Goal: Task Accomplishment & Management: Manage account settings

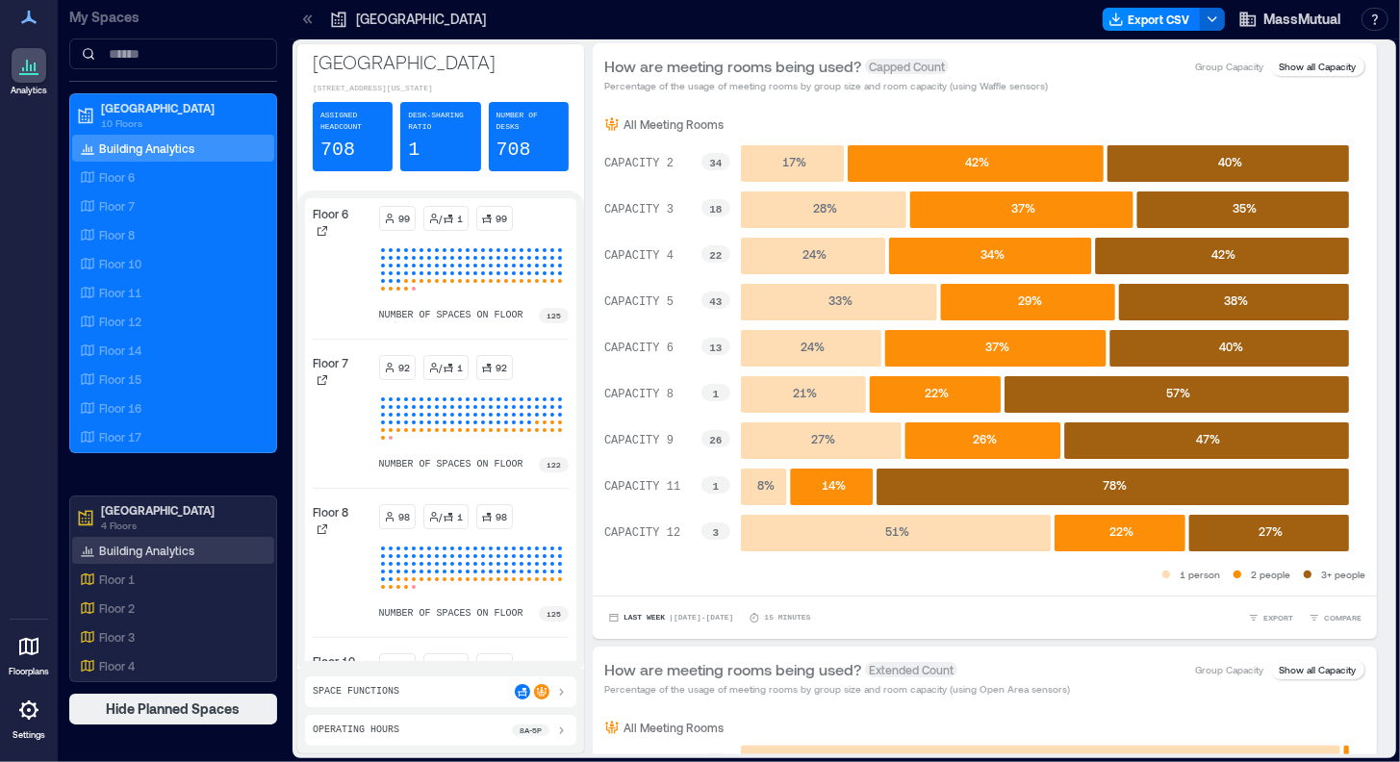
scroll to position [480, 0]
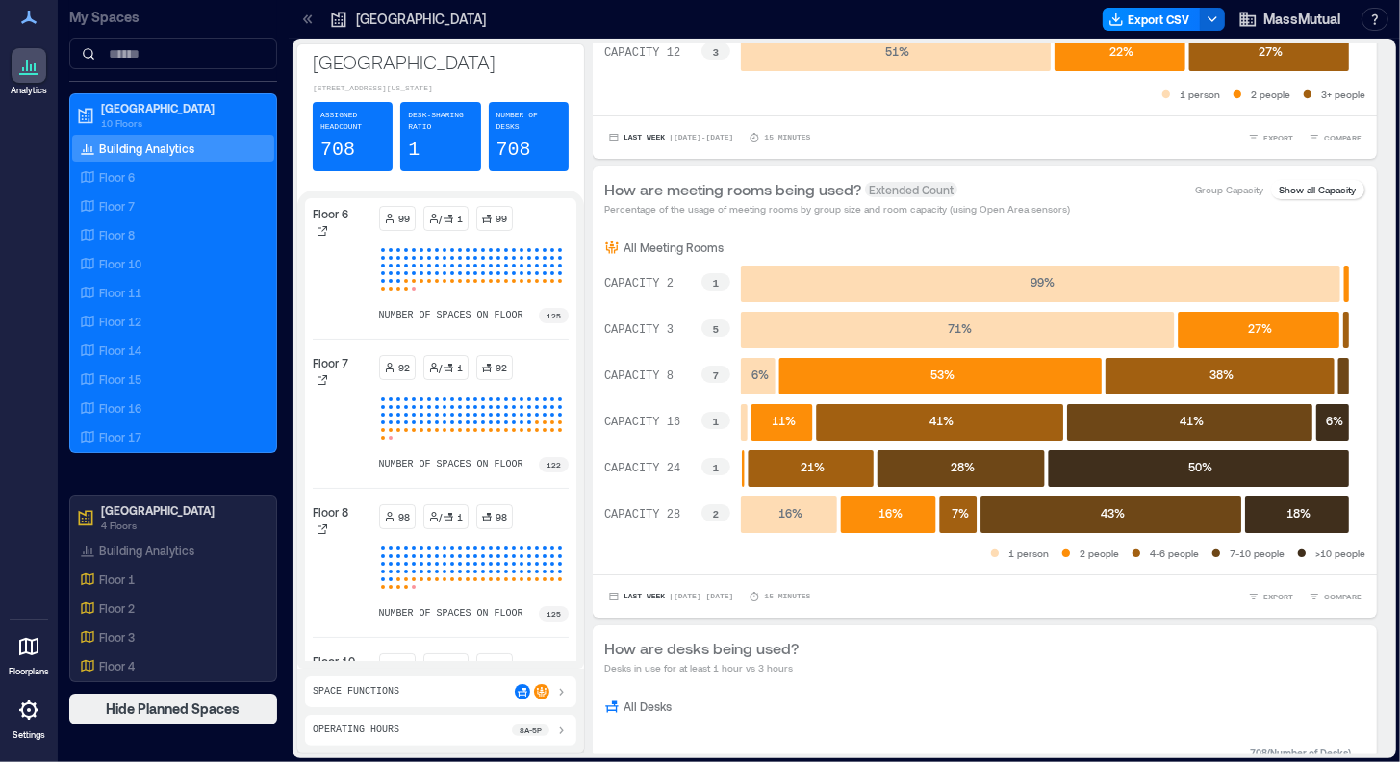
click at [29, 717] on icon at bounding box center [28, 709] width 19 height 19
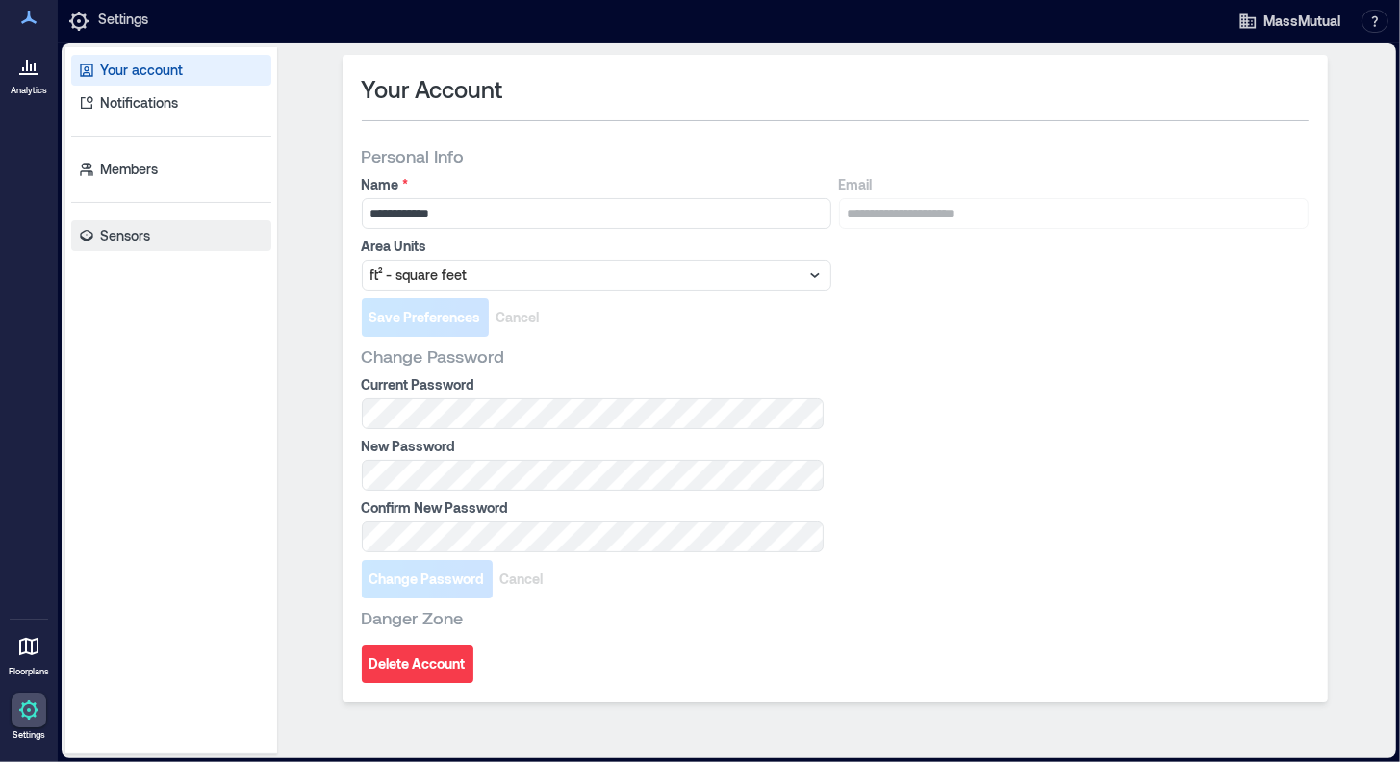
click at [126, 237] on p "Sensors" at bounding box center [125, 235] width 50 height 19
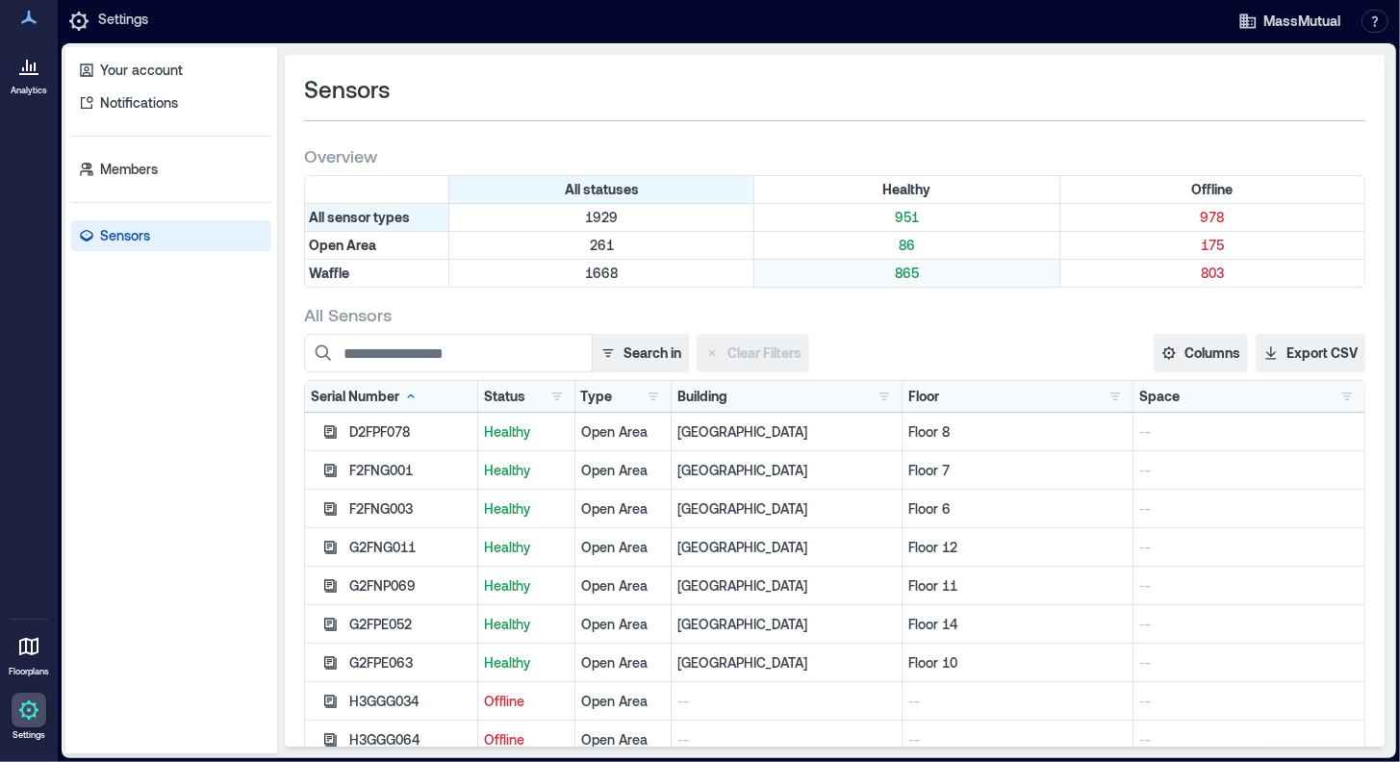
click at [898, 271] on p "865" at bounding box center [906, 273] width 296 height 19
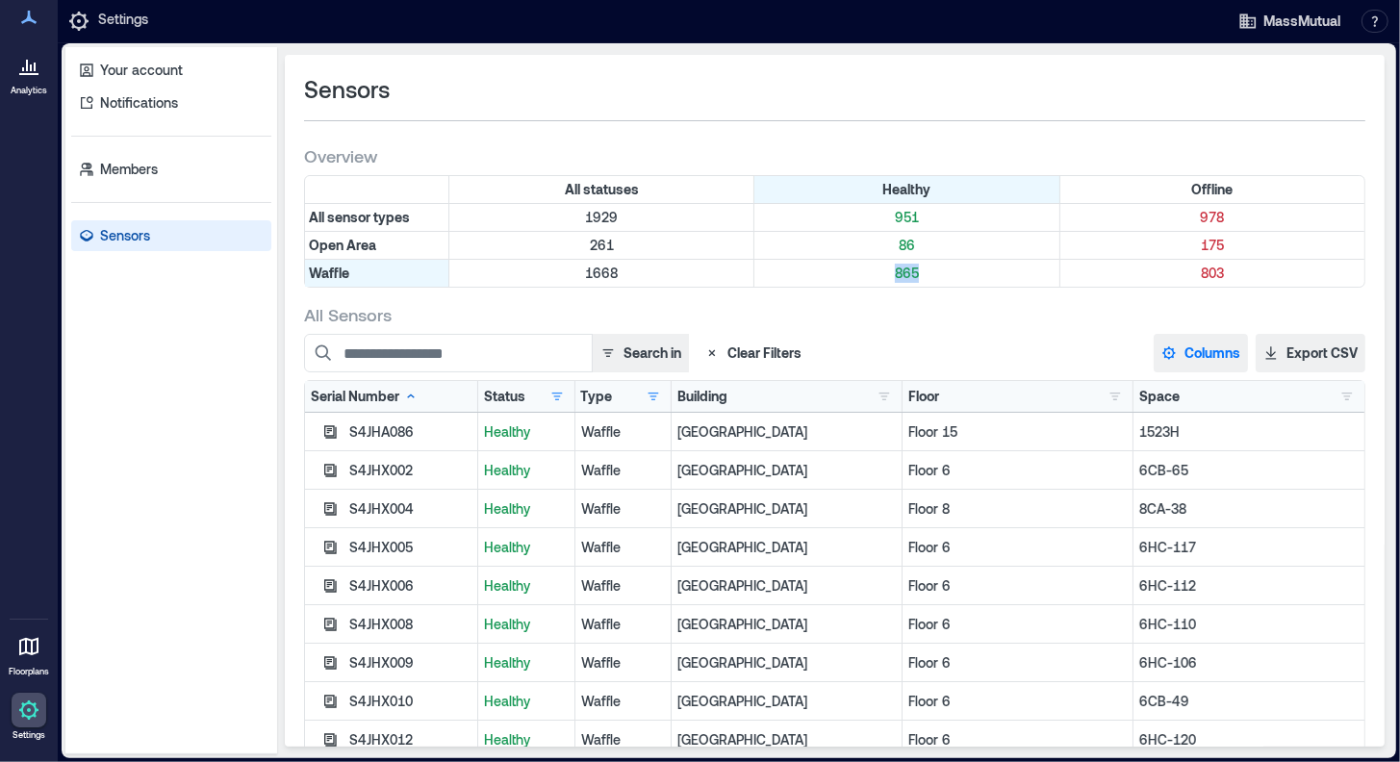
click at [1205, 350] on button "Columns" at bounding box center [1200, 353] width 94 height 38
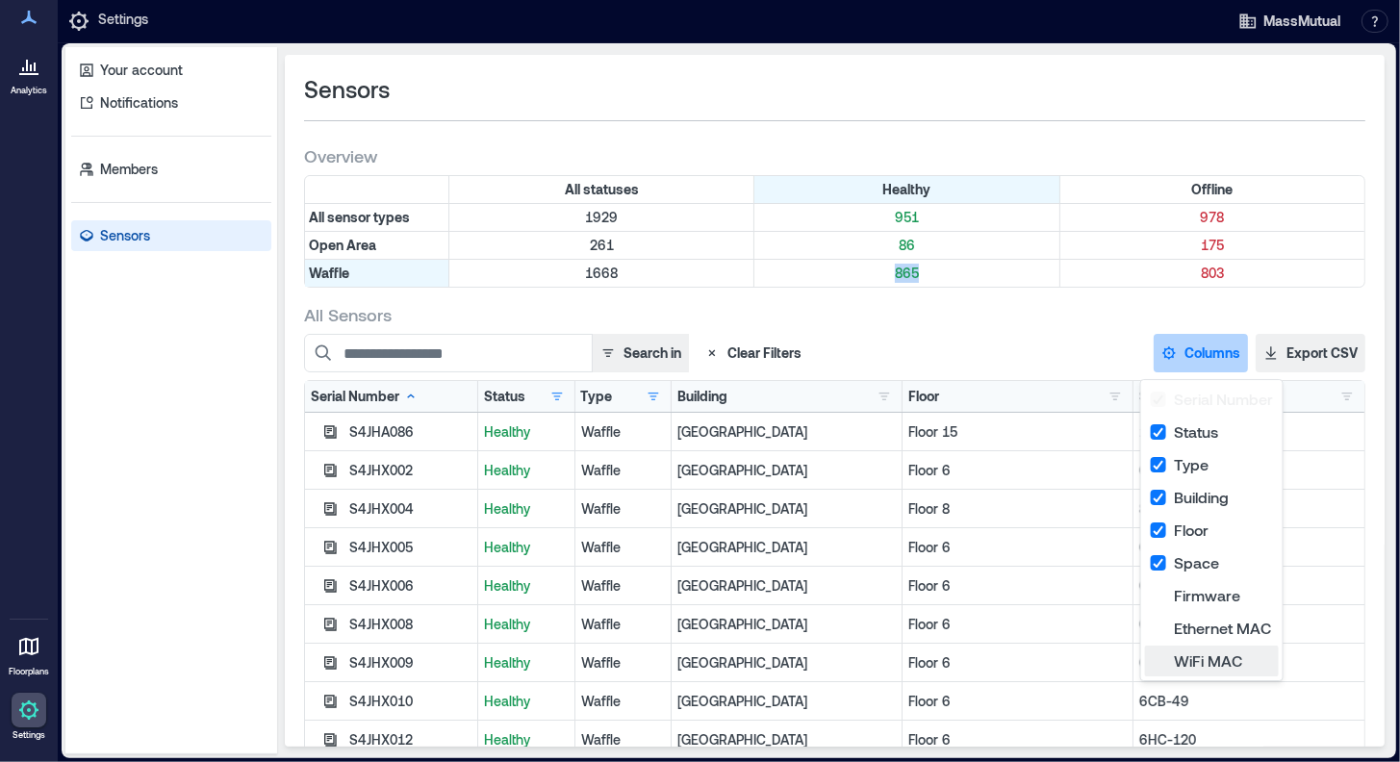
click at [1158, 661] on button "WiFi MAC" at bounding box center [1212, 661] width 134 height 31
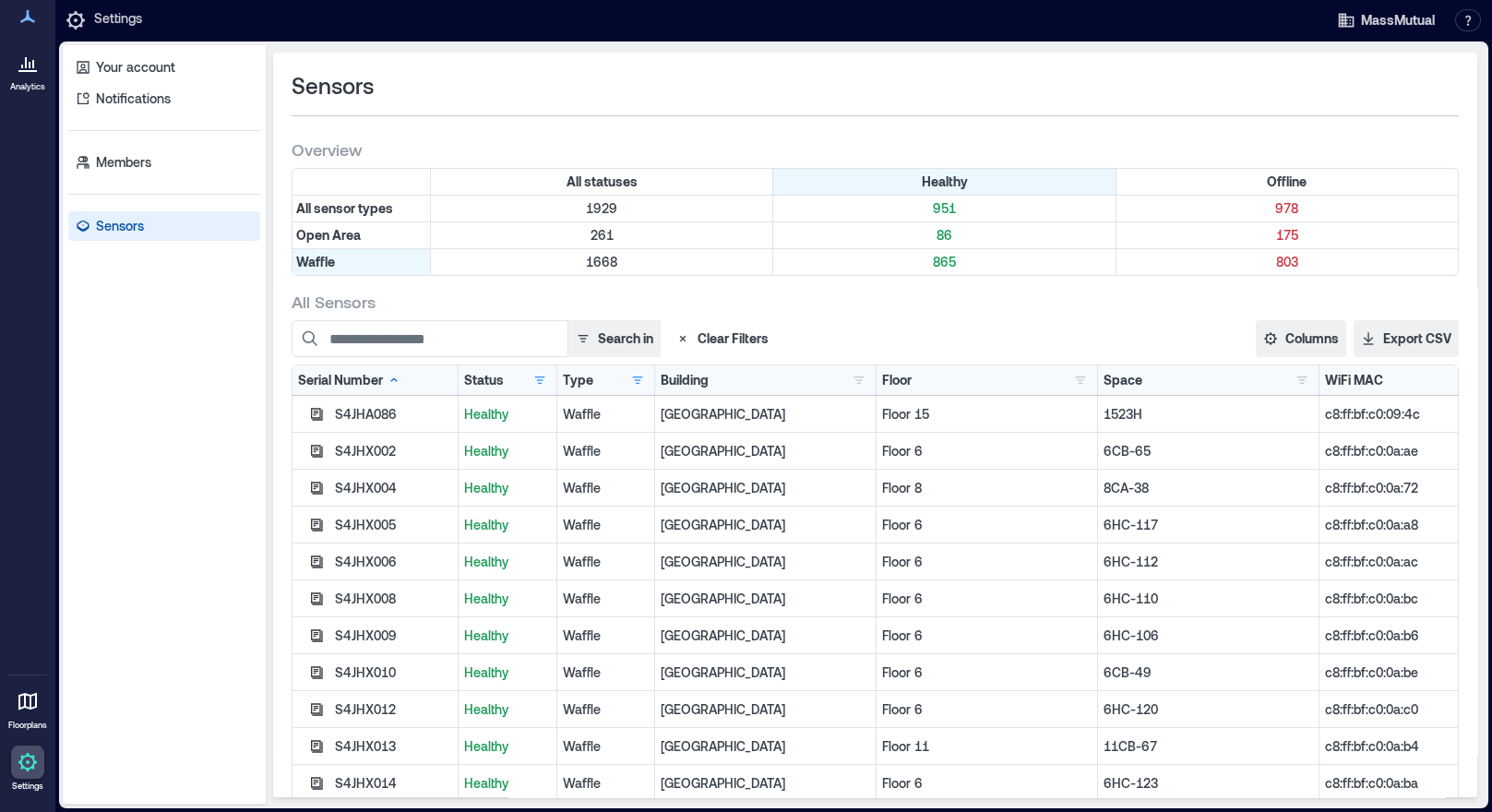
drag, startPoint x: 1292, startPoint y: 1, endPoint x: 1006, endPoint y: 292, distance: 408.0
click at [1006, 292] on div "All Sensors" at bounding box center [874, 301] width 1167 height 22
click at [895, 376] on div "Floor" at bounding box center [897, 380] width 30 height 18
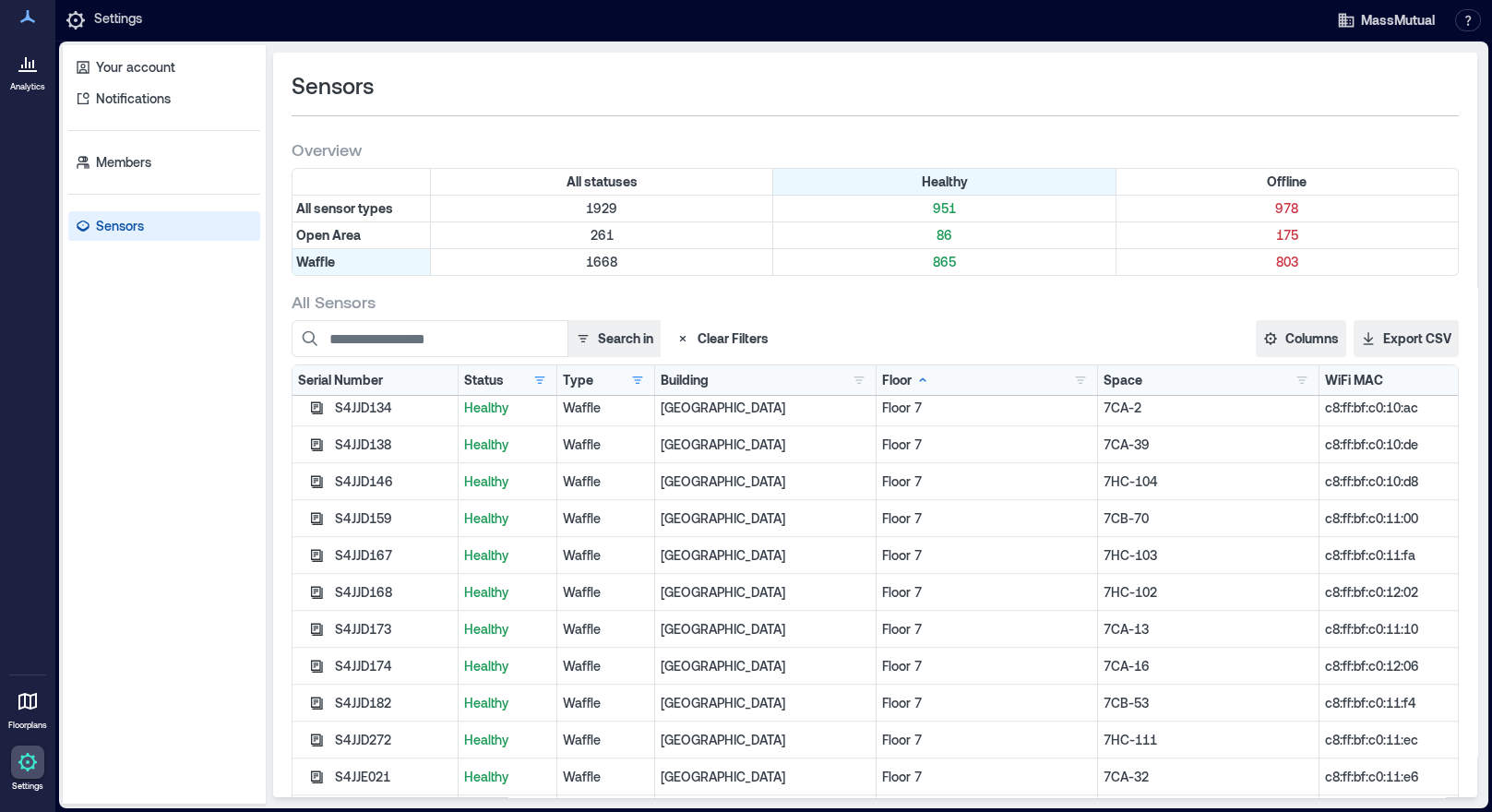
scroll to position [26939, 0]
click at [915, 381] on icon at bounding box center [921, 380] width 14 height 14
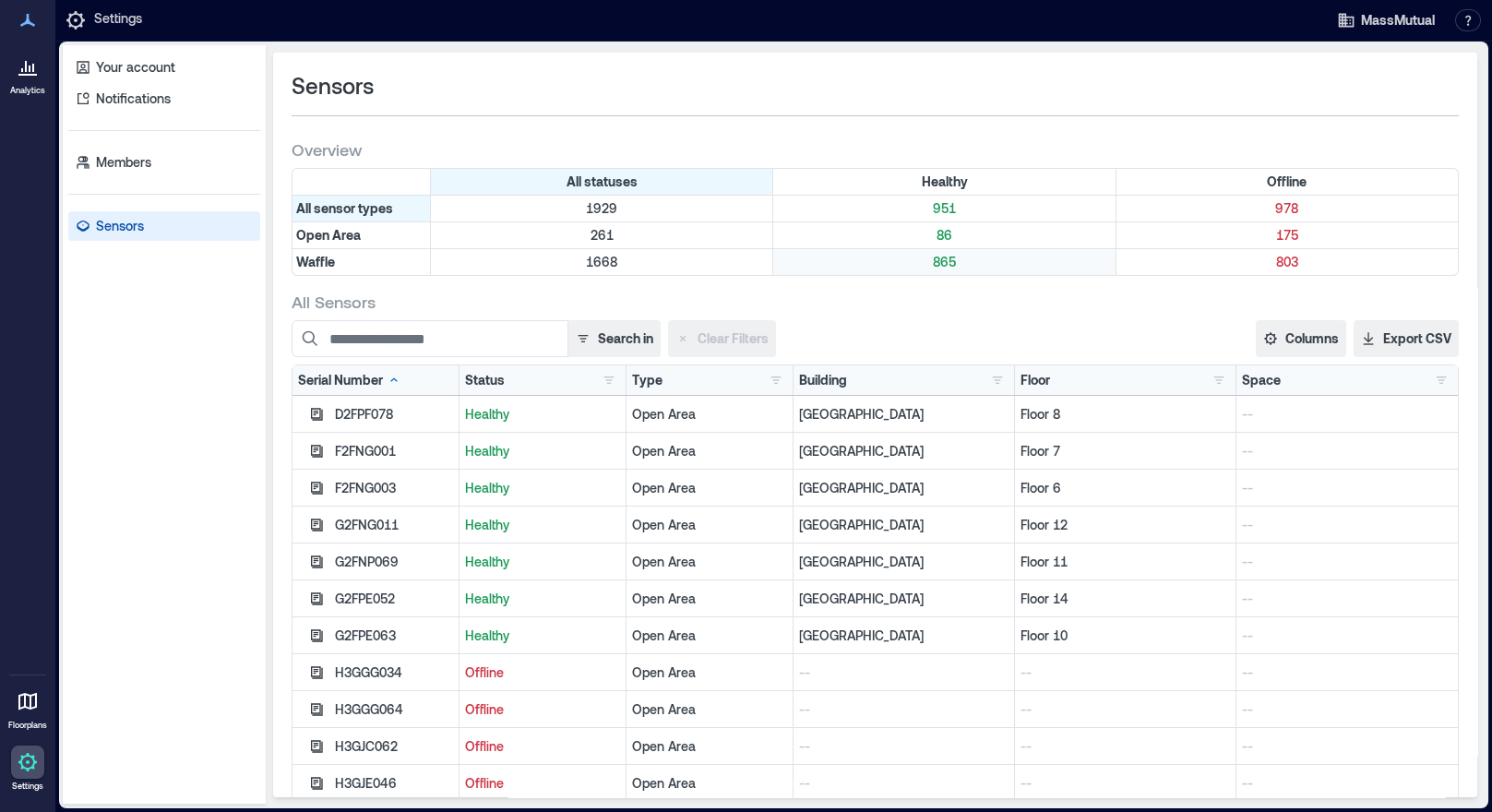
click at [930, 257] on p "865" at bounding box center [944, 262] width 334 height 18
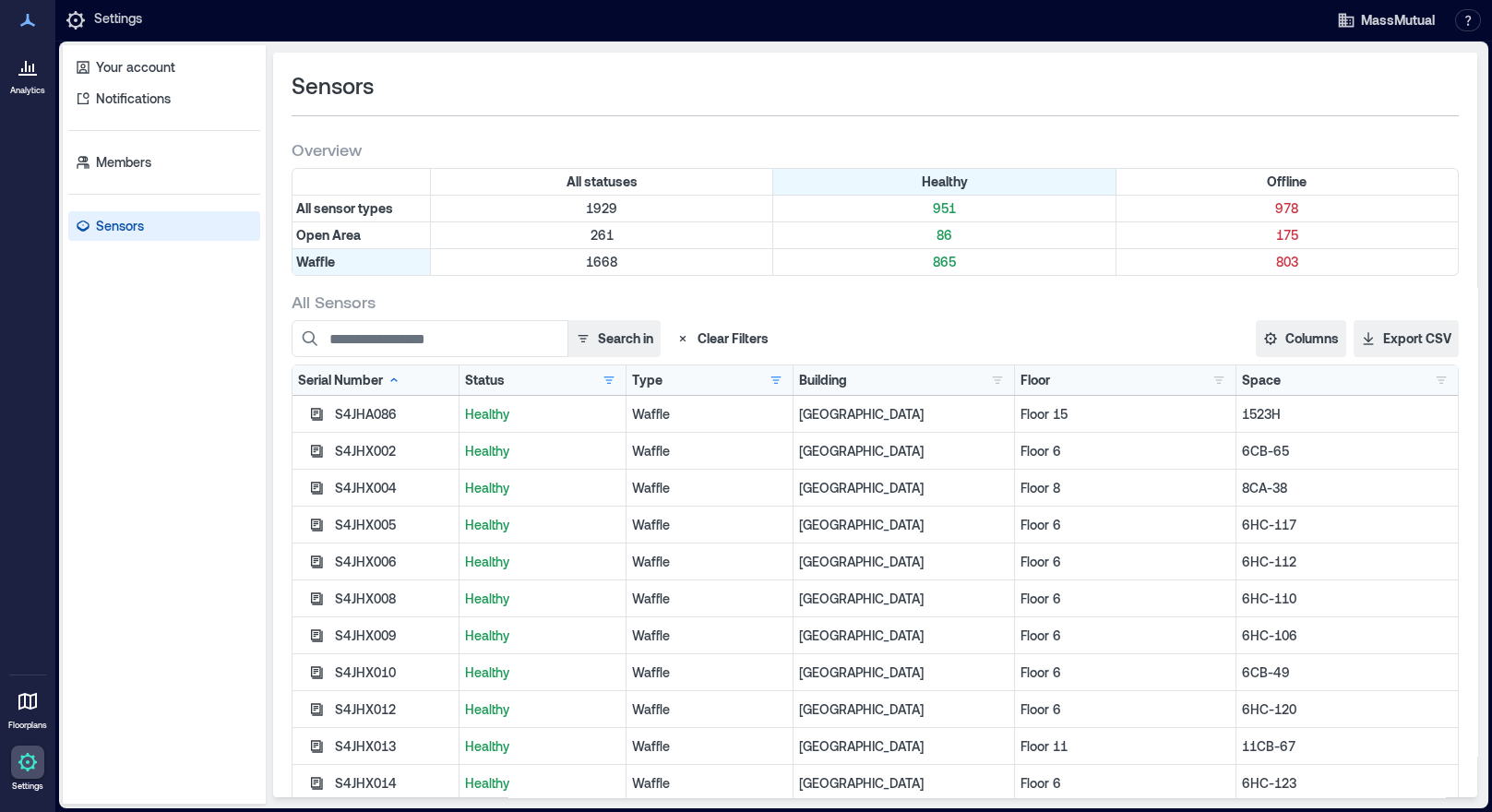
click at [1032, 379] on div "Floor" at bounding box center [1035, 380] width 30 height 18
